Goal: Task Accomplishment & Management: Manage account settings

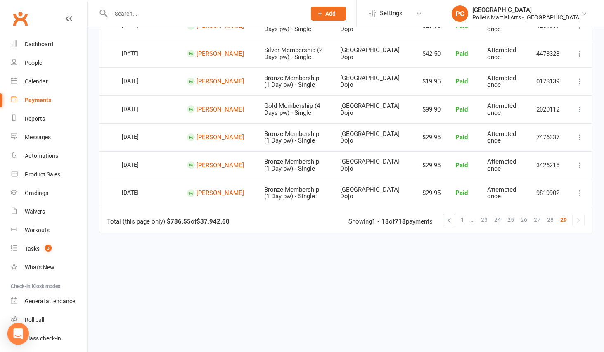
click at [24, 332] on div "Open Intercom Messenger" at bounding box center [18, 334] width 22 height 22
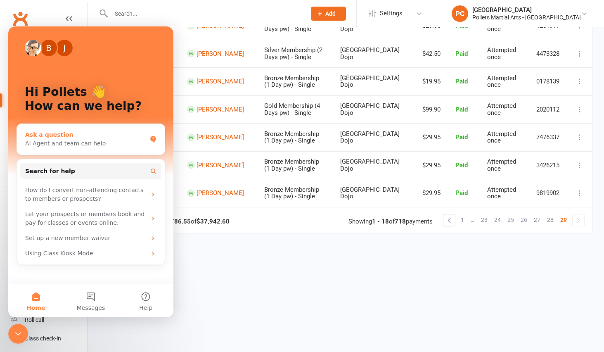
click at [81, 143] on div "AI Agent and team can help" at bounding box center [85, 143] width 121 height 9
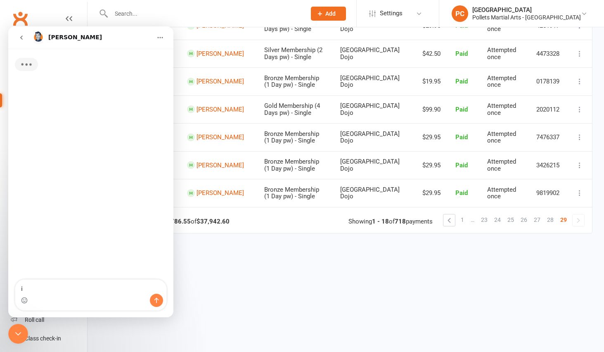
type textarea "i"
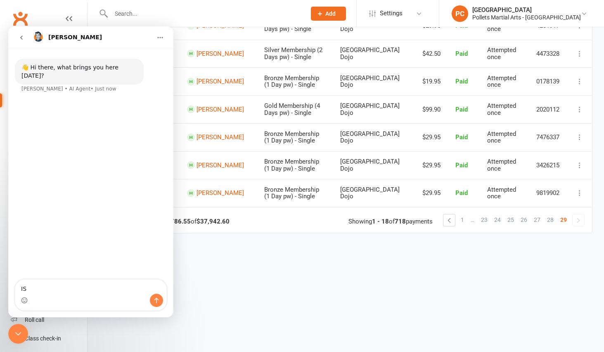
type textarea "I"
type textarea "what is the best way to manage enquiries and trial classes"
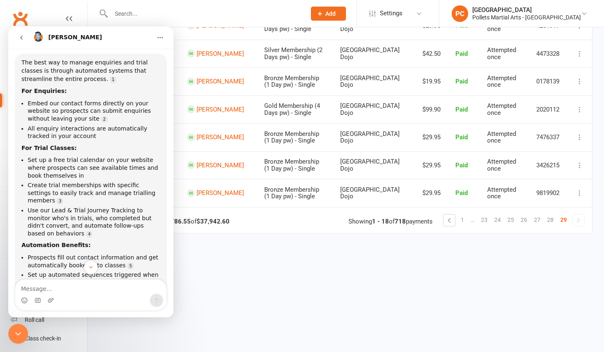
scroll to position [155, 0]
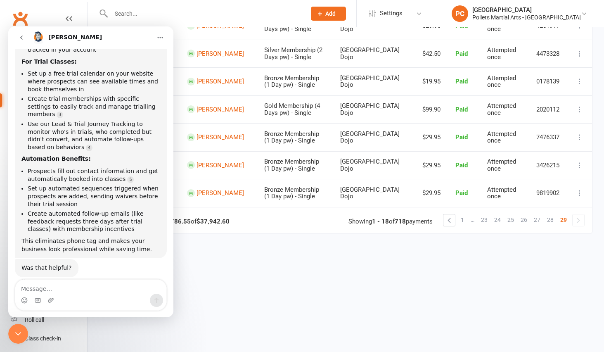
click at [17, 37] on button "go back" at bounding box center [22, 38] width 16 height 16
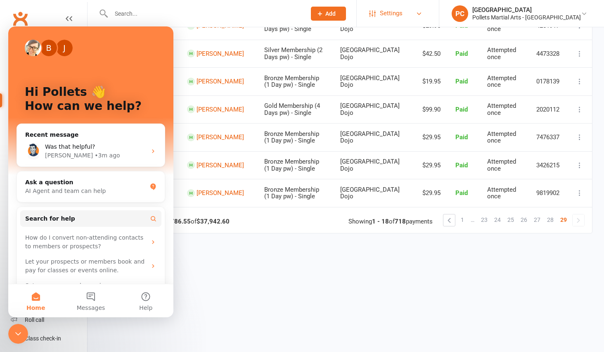
click at [427, 21] on link "Settings" at bounding box center [397, 13] width 57 height 19
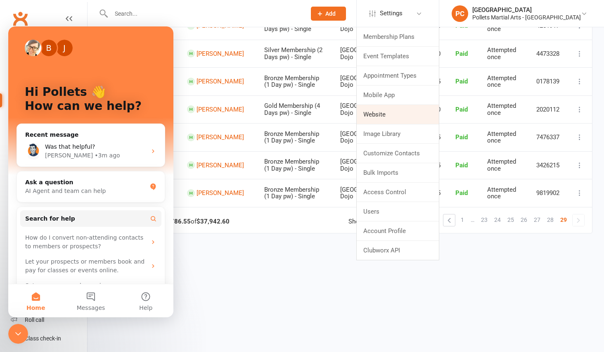
click at [420, 114] on link "Website" at bounding box center [398, 114] width 82 height 19
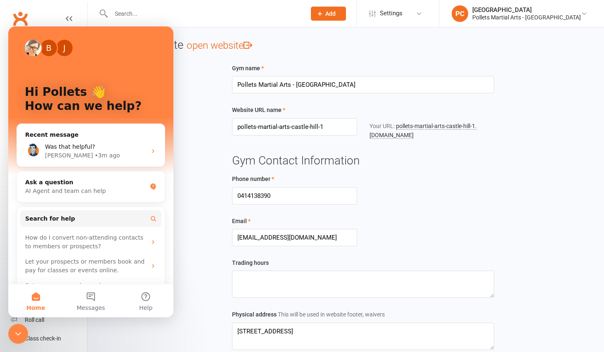
click at [23, 332] on div "Close Intercom Messenger" at bounding box center [18, 334] width 20 height 20
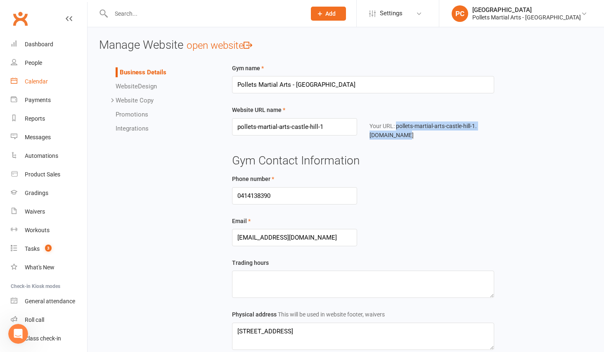
click at [40, 79] on div "Calendar" at bounding box center [36, 81] width 23 height 7
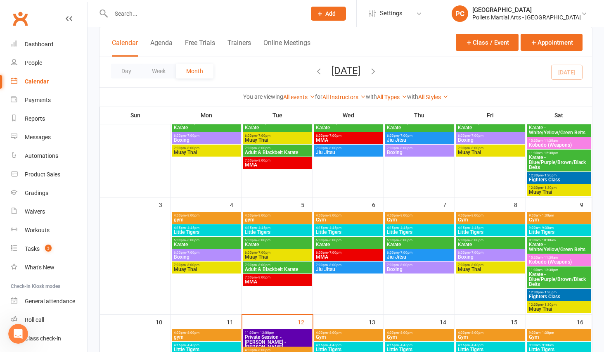
scroll to position [141, 0]
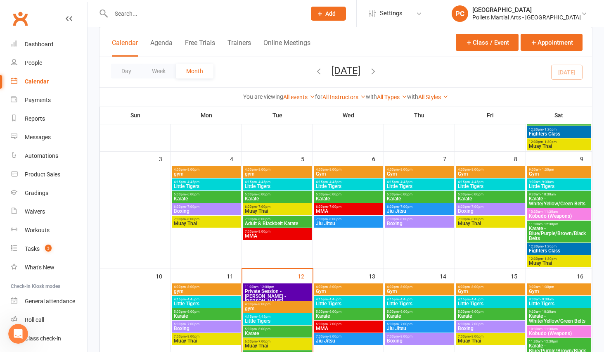
click at [343, 314] on span "Karate" at bounding box center [349, 316] width 66 height 5
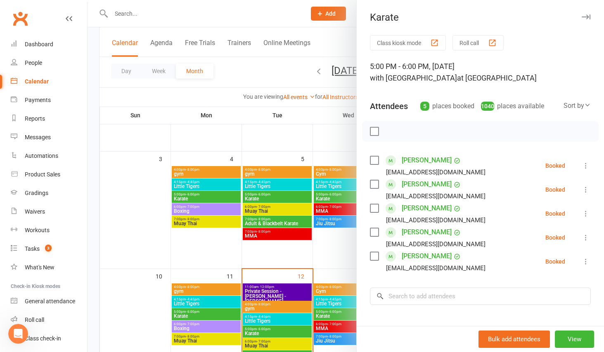
click at [324, 195] on div at bounding box center [346, 176] width 517 height 352
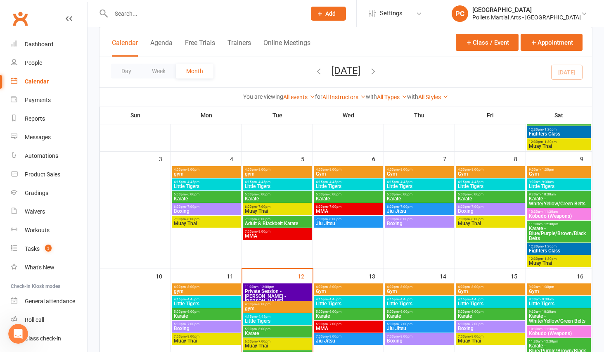
click at [328, 197] on span "Karate" at bounding box center [349, 198] width 66 height 5
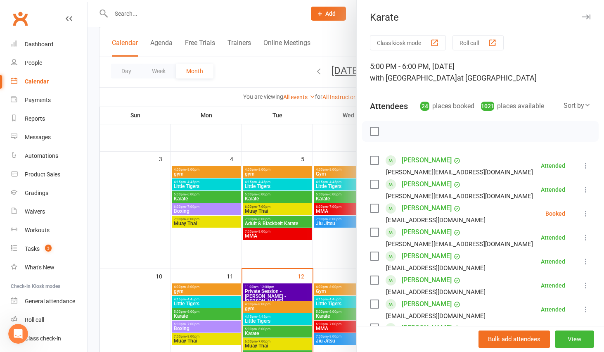
click at [311, 141] on div at bounding box center [346, 176] width 517 height 352
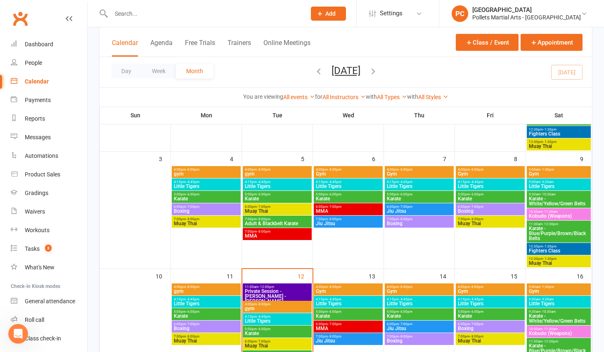
click at [345, 312] on span "5:00pm - 6:00pm" at bounding box center [349, 312] width 66 height 4
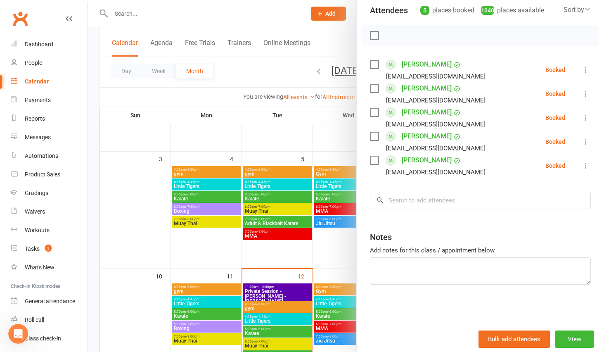
scroll to position [0, 0]
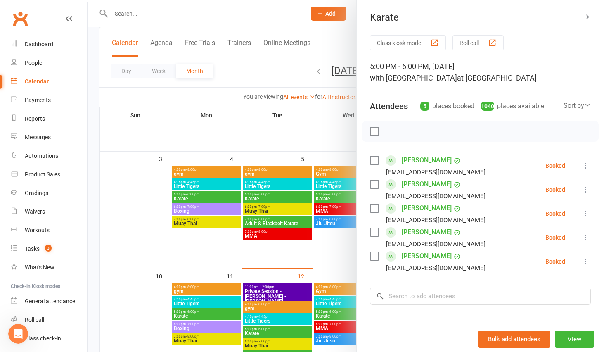
click at [582, 15] on div "Karate" at bounding box center [480, 18] width 247 height 12
click at [582, 15] on icon "button" at bounding box center [586, 16] width 9 height 5
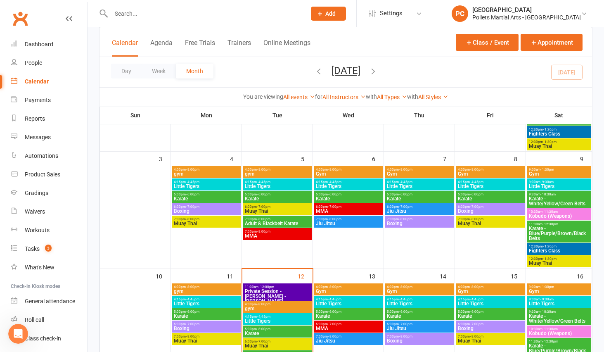
click at [331, 311] on span "- 6:00pm" at bounding box center [335, 312] width 14 height 4
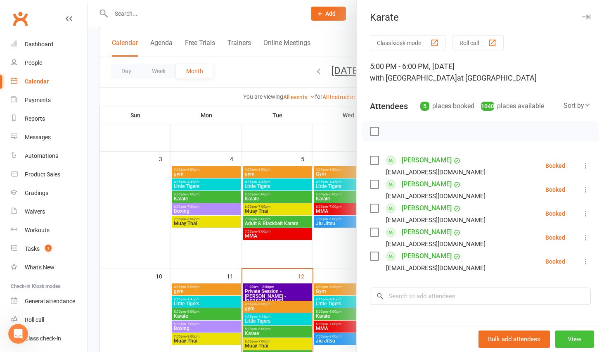
click at [562, 345] on button "View" at bounding box center [574, 338] width 39 height 17
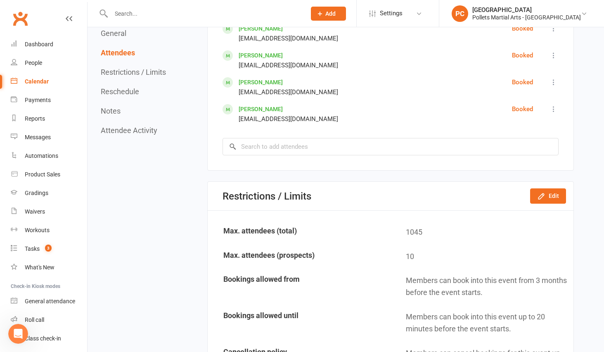
scroll to position [507, 0]
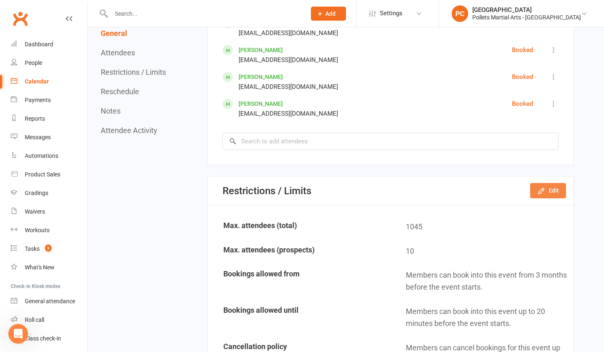
click at [550, 193] on button "Edit" at bounding box center [548, 190] width 36 height 15
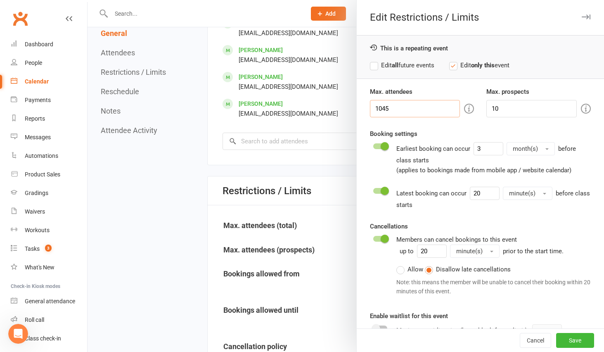
drag, startPoint x: 411, startPoint y: 110, endPoint x: 369, endPoint y: 107, distance: 41.4
click at [370, 107] on input "1045" at bounding box center [415, 108] width 90 height 17
type input "45"
click at [569, 342] on button "Save" at bounding box center [575, 340] width 38 height 15
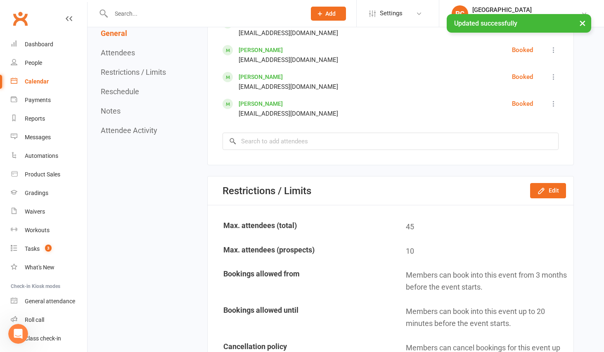
click at [582, 142] on div "Return to calendar Karate 5:00PM - 6:00PM[DATE] with [GEOGRAPHIC_DATA] at [GEOG…" at bounding box center [346, 294] width 517 height 1549
click at [40, 78] on link "Calendar" at bounding box center [49, 81] width 76 height 19
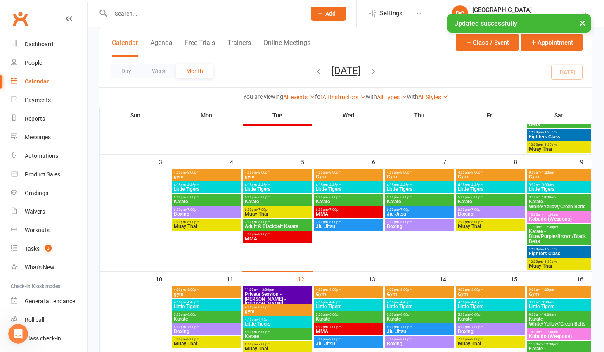
scroll to position [256, 0]
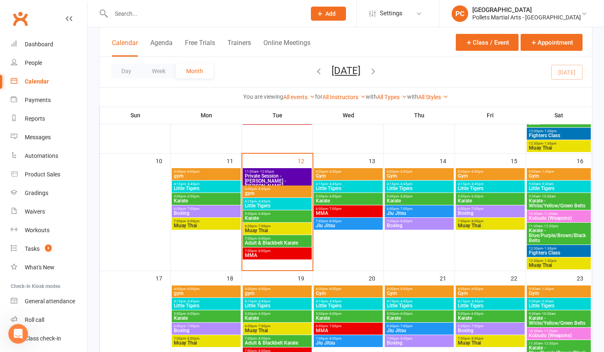
click at [347, 321] on div "5:00pm - 6:00pm Karate" at bounding box center [348, 316] width 69 height 12
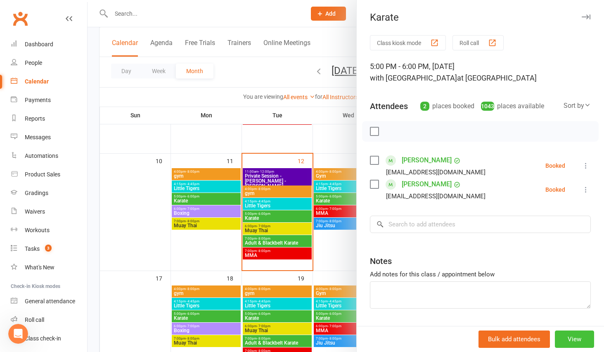
click at [567, 337] on button "View" at bounding box center [574, 338] width 39 height 17
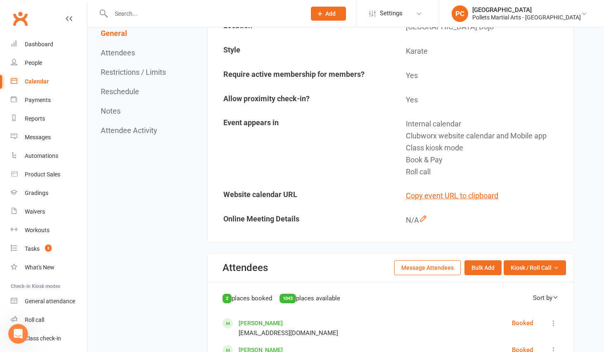
scroll to position [381, 0]
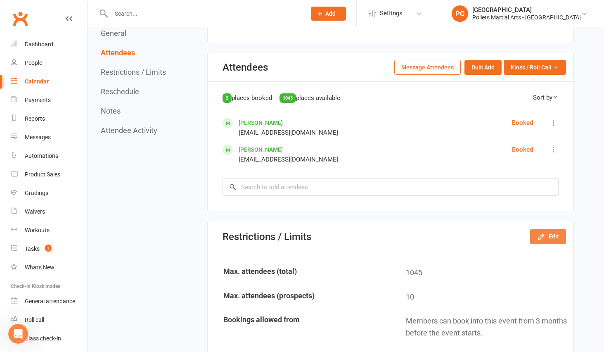
click at [544, 240] on icon "button" at bounding box center [541, 237] width 8 height 8
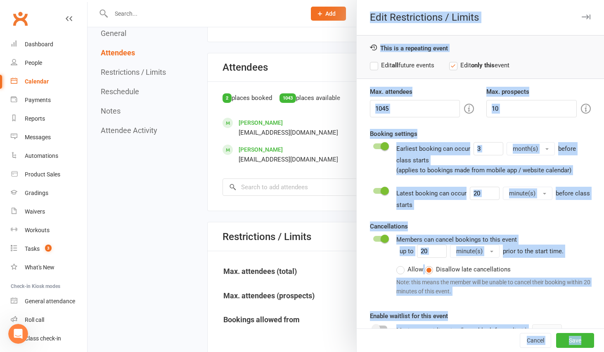
drag, startPoint x: 413, startPoint y: 108, endPoint x: 303, endPoint y: 100, distance: 111.0
drag, startPoint x: 361, startPoint y: 114, endPoint x: 369, endPoint y: 111, distance: 8.5
click at [364, 114] on div "Max. attendees 1045" at bounding box center [422, 102] width 117 height 31
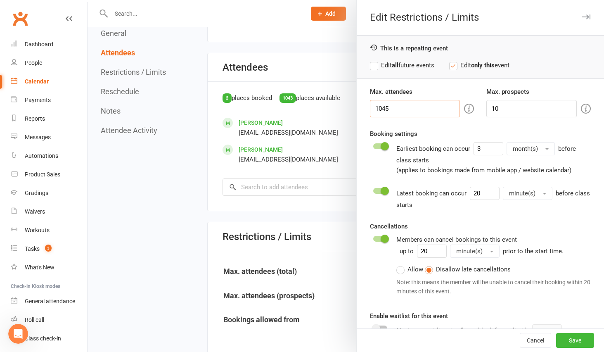
click at [378, 111] on input "1045" at bounding box center [415, 108] width 90 height 17
drag, startPoint x: 379, startPoint y: 109, endPoint x: 369, endPoint y: 108, distance: 10.4
click at [370, 108] on input "1045" at bounding box center [415, 108] width 90 height 17
type input "45"
click at [560, 345] on button "Save" at bounding box center [575, 340] width 38 height 15
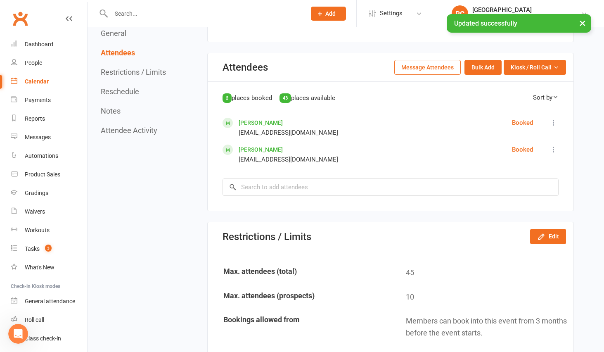
click at [360, 219] on div "General Edit Type Class Trainer Pollets [GEOGRAPHIC_DATA] Location [GEOGRAPHIC_…" at bounding box center [390, 354] width 367 height 1255
click at [33, 81] on div "Calendar" at bounding box center [37, 81] width 24 height 7
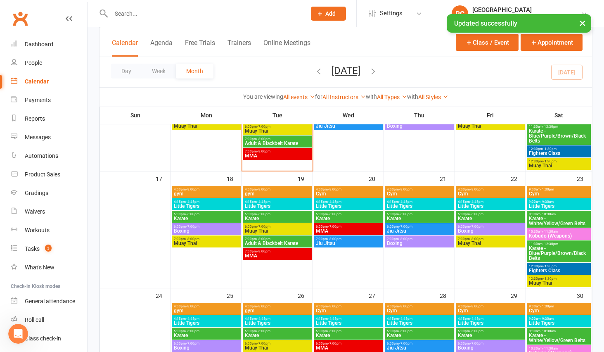
scroll to position [398, 0]
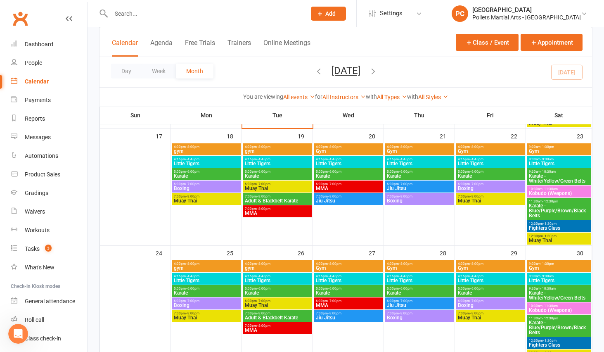
click at [343, 290] on span "5:00pm - 6:00pm" at bounding box center [349, 289] width 66 height 4
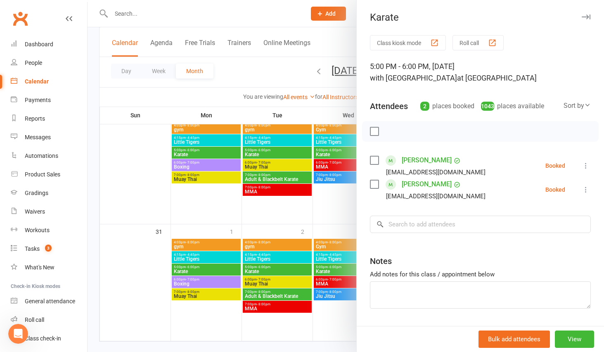
click at [317, 233] on div at bounding box center [346, 176] width 517 height 352
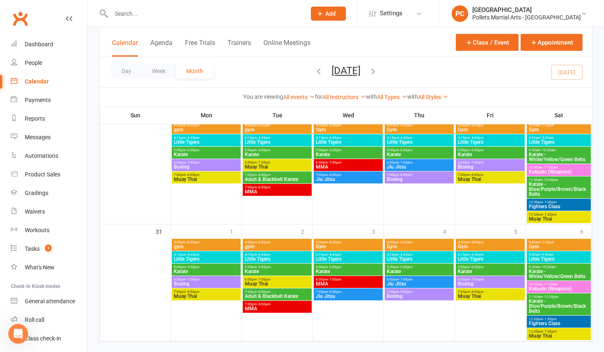
scroll to position [550, 0]
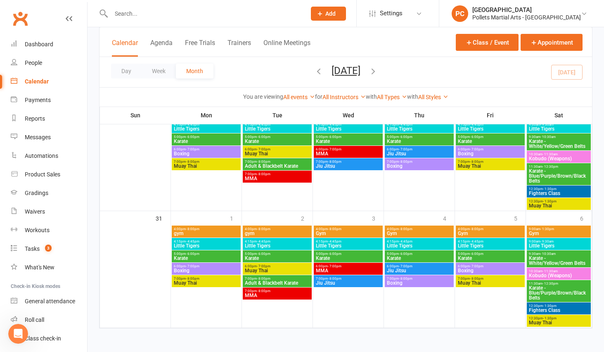
click at [378, 69] on icon "button" at bounding box center [373, 71] width 9 height 9
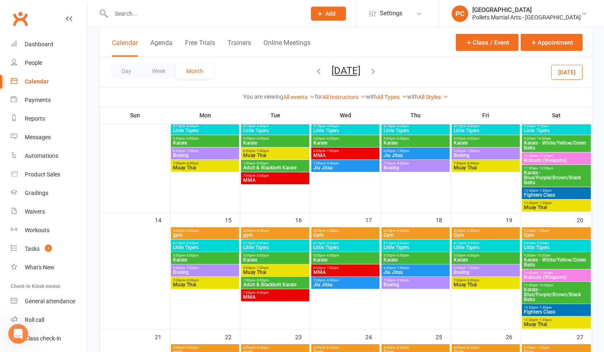
click at [350, 138] on span "5:00pm - 6:00pm" at bounding box center [345, 139] width 65 height 4
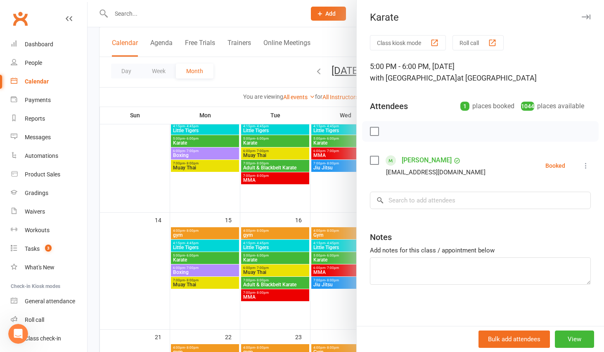
click at [347, 258] on div at bounding box center [346, 176] width 517 height 352
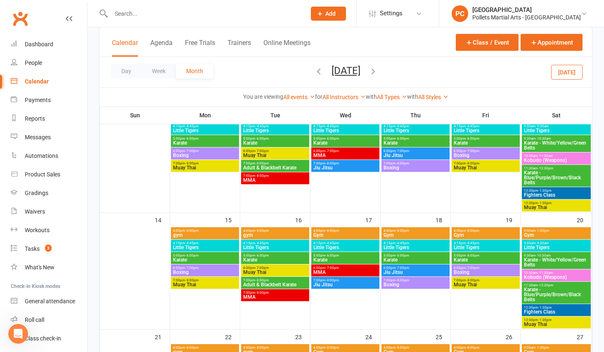
click at [343, 258] on span "Karate" at bounding box center [345, 259] width 65 height 5
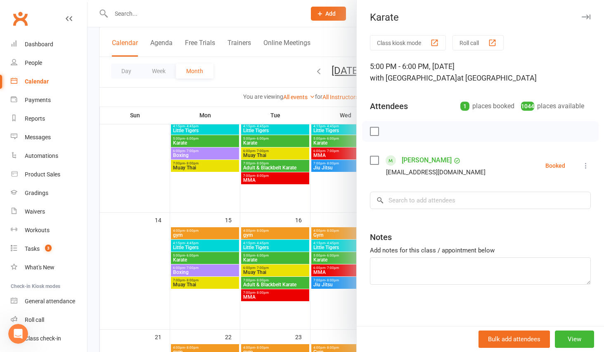
click at [305, 200] on div at bounding box center [346, 176] width 517 height 352
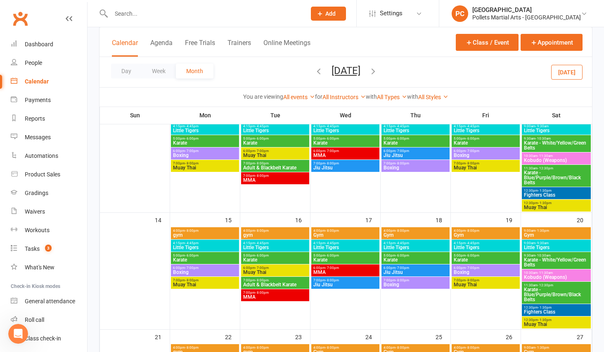
scroll to position [0, 0]
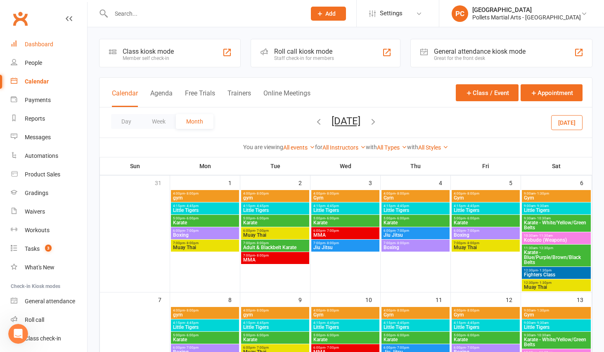
click at [45, 35] on link "Dashboard" at bounding box center [49, 44] width 76 height 19
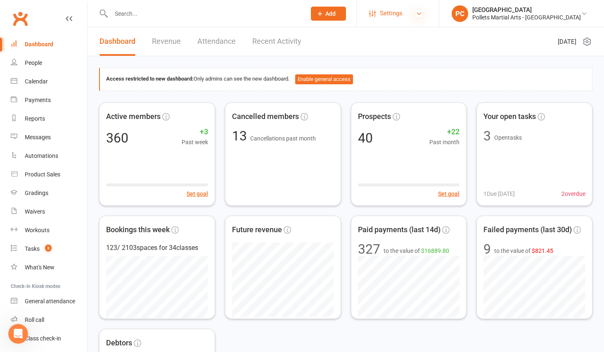
click at [423, 17] on icon at bounding box center [419, 13] width 7 height 7
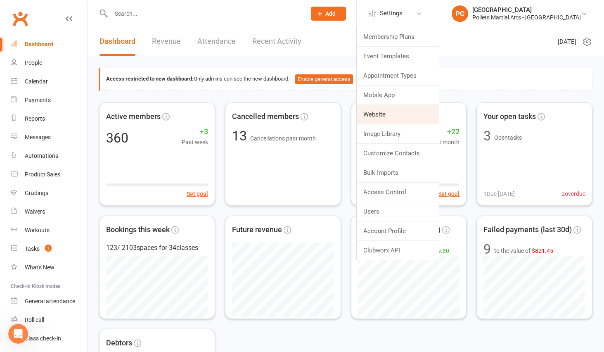
click at [437, 111] on link "Website" at bounding box center [398, 114] width 82 height 19
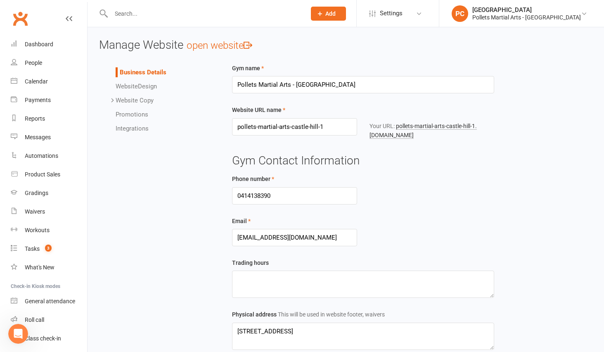
click at [147, 89] on link "Website Design" at bounding box center [136, 86] width 41 height 7
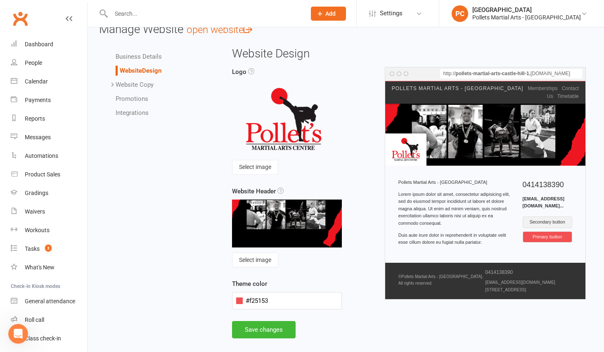
scroll to position [27, 0]
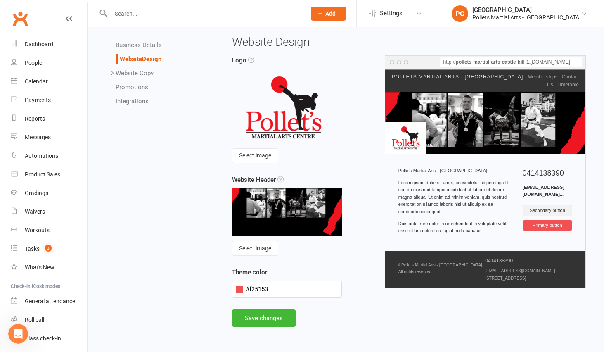
click at [126, 76] on link "Website Copy" at bounding box center [135, 72] width 38 height 7
click at [133, 142] on link "Promotions" at bounding box center [132, 143] width 33 height 7
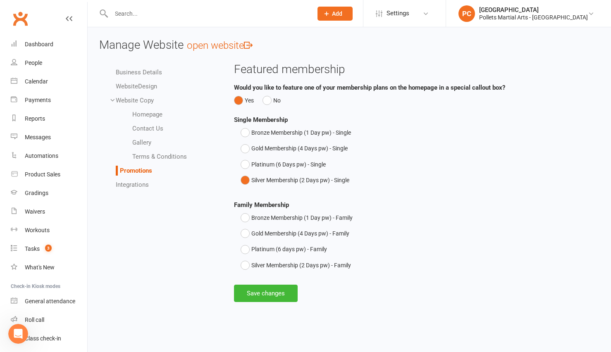
click at [136, 185] on link "Integrations" at bounding box center [132, 184] width 33 height 7
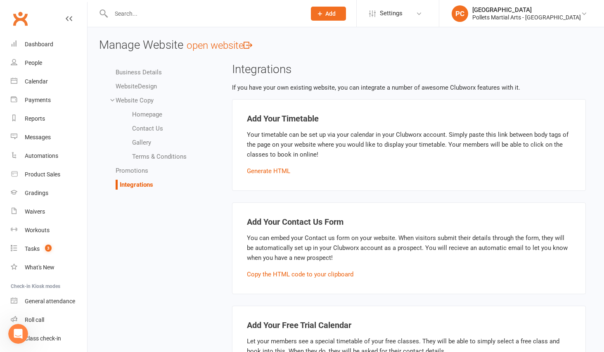
click at [142, 99] on link "Website Copy" at bounding box center [135, 100] width 38 height 7
click at [427, 19] on link "Settings" at bounding box center [397, 13] width 57 height 19
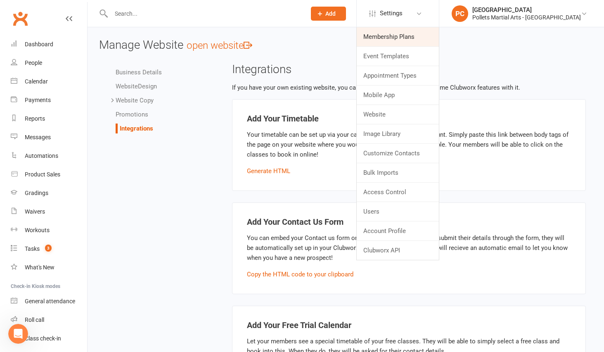
click at [422, 40] on link "Membership Plans" at bounding box center [398, 36] width 82 height 19
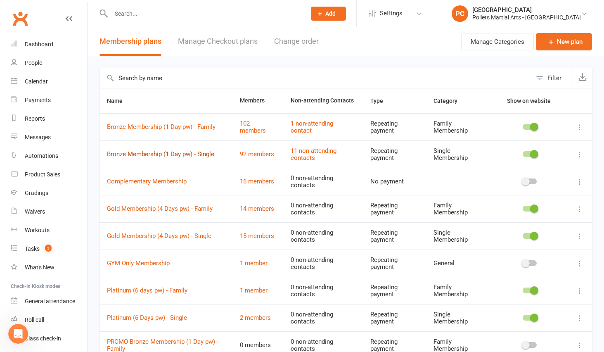
click at [159, 154] on link "Bronze Membership (1 Day pw) - Single" at bounding box center [160, 153] width 107 height 7
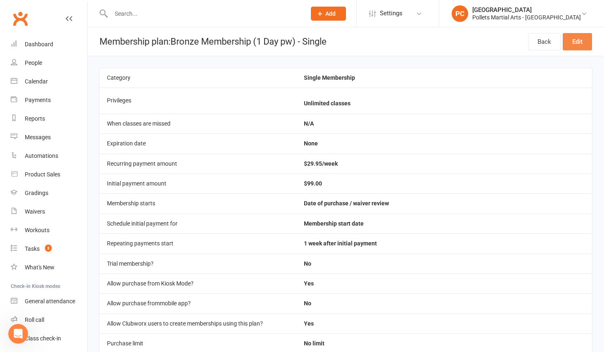
click at [587, 43] on link "Edit" at bounding box center [577, 41] width 29 height 17
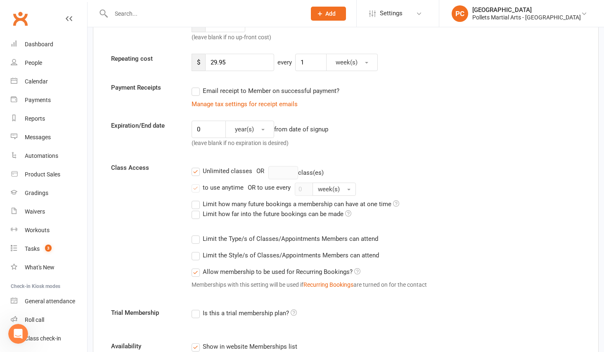
scroll to position [151, 0]
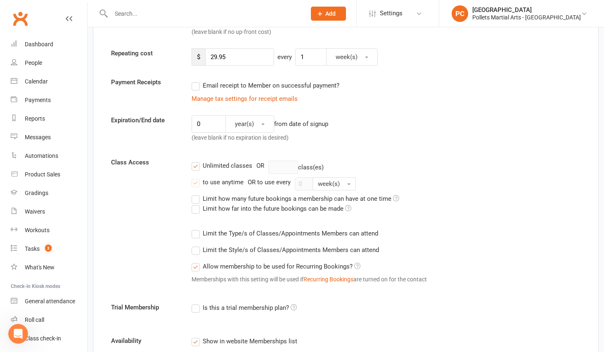
click at [400, 158] on div "Unlimited classes OR class(es) to use anytime OR to use every 0 week(s) Limit h…" at bounding box center [386, 223] width 402 height 133
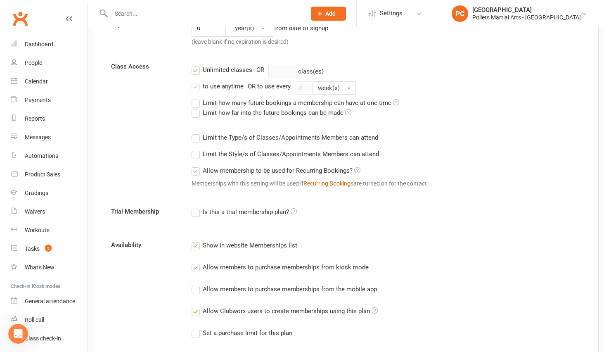
scroll to position [0, 0]
